Goal: Feedback & Contribution: Submit feedback/report problem

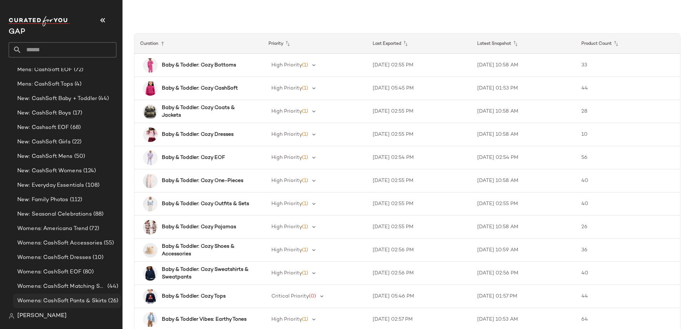
scroll to position [552, 0]
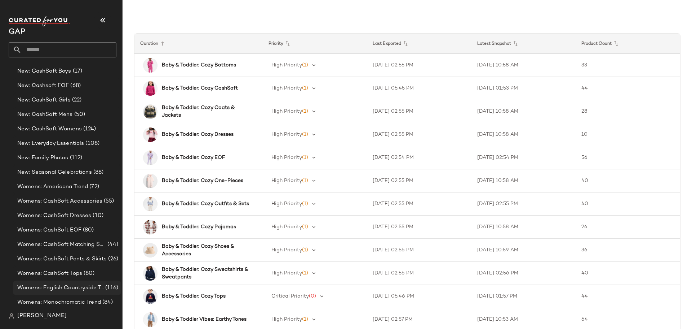
click at [84, 288] on span "Womens: English Countryside Trend" at bounding box center [60, 287] width 87 height 8
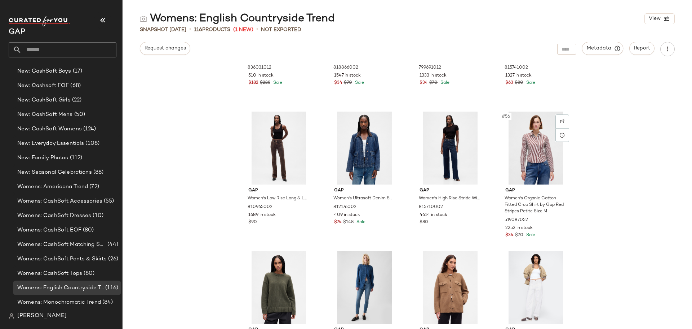
scroll to position [1809, 0]
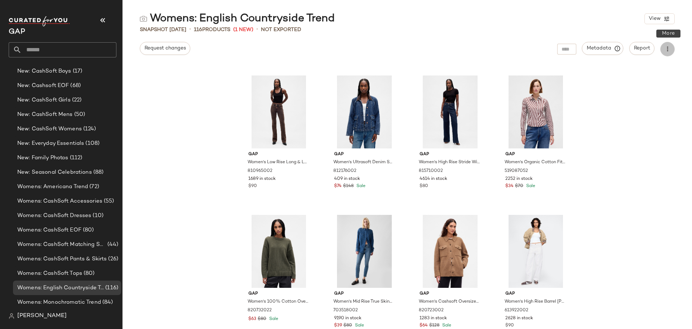
click at [674, 51] on button "button" at bounding box center [668, 49] width 14 height 14
click at [634, 68] on span "Download CSV" at bounding box center [635, 69] width 68 height 8
click at [84, 300] on span "Womens: Monochromatic Trend" at bounding box center [59, 302] width 84 height 8
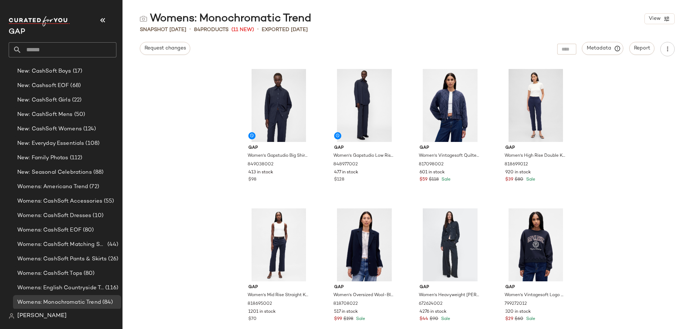
click at [168, 216] on div "Gap Women's Gapstudio Big Shirt by Gap Navy Blue Heather Size S 849038002 413 i…" at bounding box center [408, 197] width 570 height 264
click at [158, 42] on button "Request changes" at bounding box center [165, 48] width 50 height 13
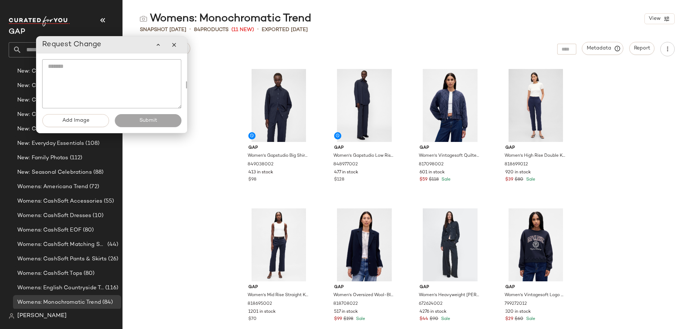
click at [153, 77] on textarea at bounding box center [111, 83] width 139 height 49
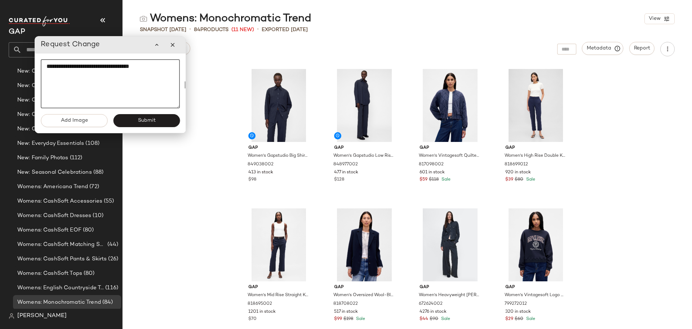
click at [169, 70] on textarea "**********" at bounding box center [110, 83] width 139 height 49
type textarea "**********"
click at [148, 125] on button "Submit" at bounding box center [146, 120] width 67 height 13
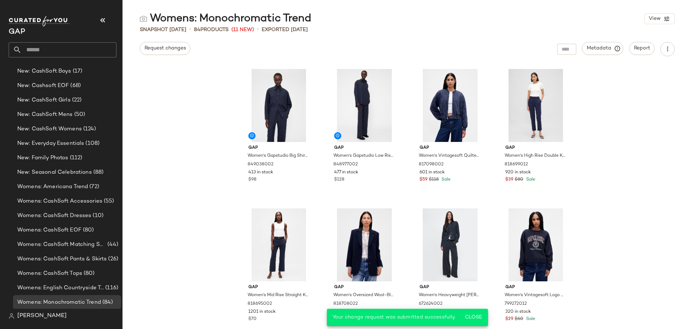
click at [641, 151] on div "Gap Women's Gapstudio Big Shirt by Gap Navy Blue Heather Size S 849038002 413 i…" at bounding box center [408, 197] width 570 height 264
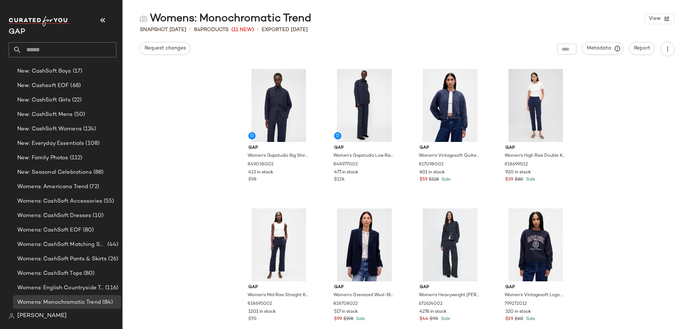
click at [177, 113] on div "Gap Women's Gapstudio Big Shirt by Gap Navy Blue Heather Size S 849038002 413 i…" at bounding box center [408, 197] width 570 height 264
click at [669, 49] on icon "button" at bounding box center [667, 48] width 7 height 7
click at [643, 141] on div "Gap Women's Gapstudio Big Shirt by Gap Navy Blue Heather Size S 849038002 413 i…" at bounding box center [408, 197] width 570 height 264
drag, startPoint x: 79, startPoint y: 188, endPoint x: 80, endPoint y: 195, distance: 7.6
click at [79, 188] on span "Womens: Americana Trend" at bounding box center [52, 186] width 71 height 8
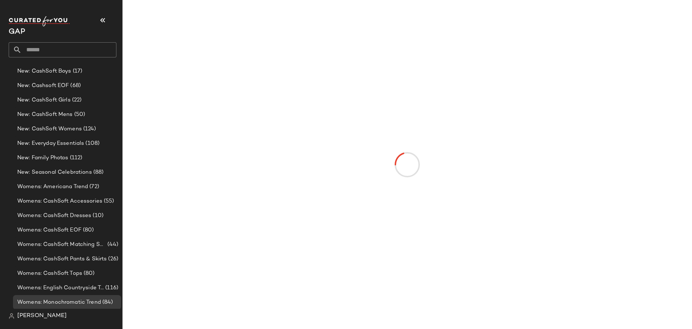
click at [670, 194] on div at bounding box center [407, 164] width 567 height 326
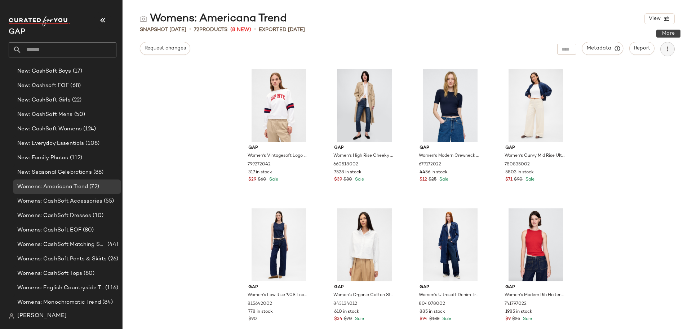
click at [669, 48] on icon "button" at bounding box center [667, 48] width 7 height 7
click at [619, 70] on span "Download CSV" at bounding box center [635, 69] width 68 height 8
